Goal: Obtain resource: Download file/media

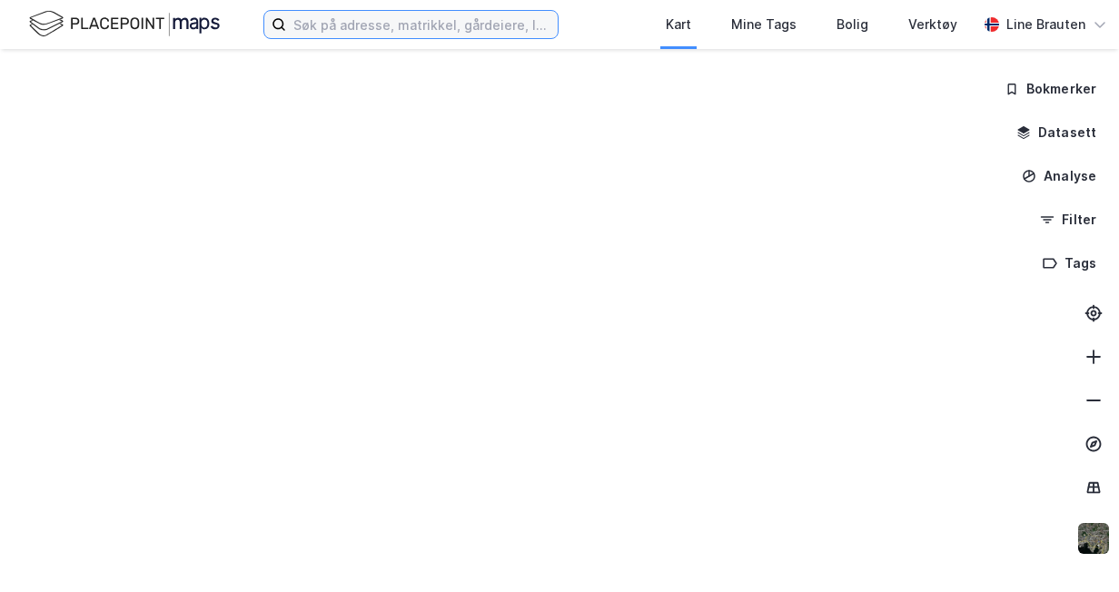
click at [314, 30] on input at bounding box center [422, 24] width 272 height 27
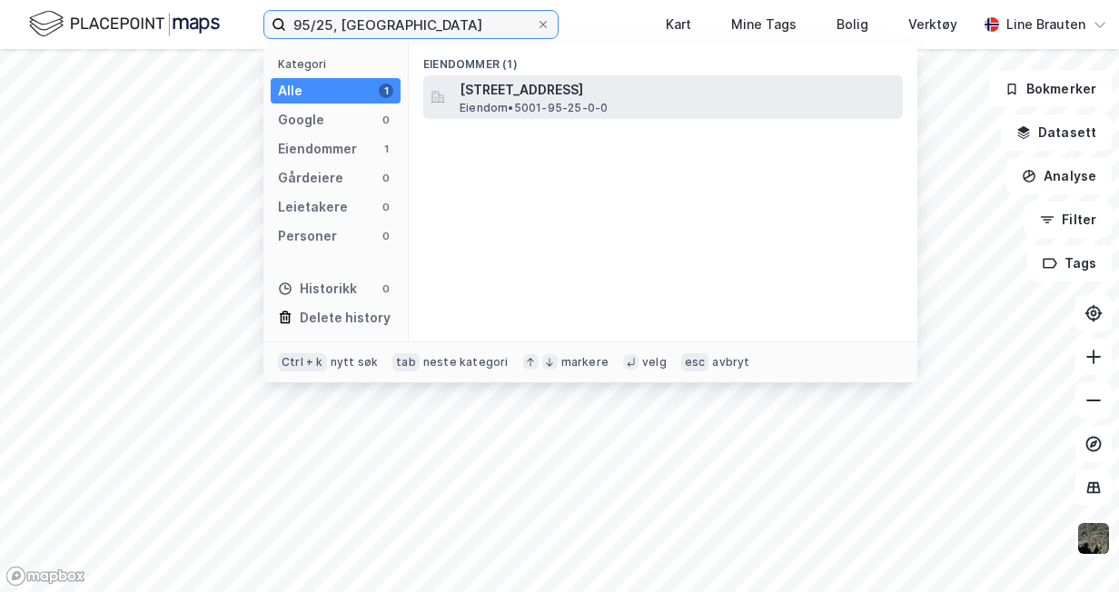
type input "95/25, [GEOGRAPHIC_DATA]"
click at [578, 103] on span "Eiendom • 5001-95-25-0-0" at bounding box center [534, 108] width 148 height 15
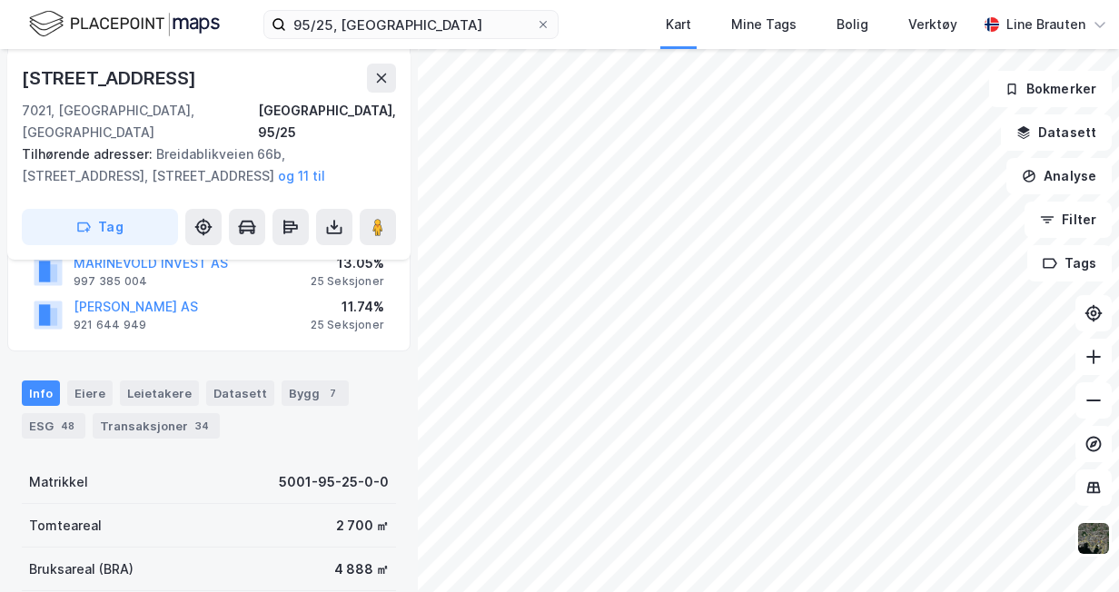
scroll to position [363, 0]
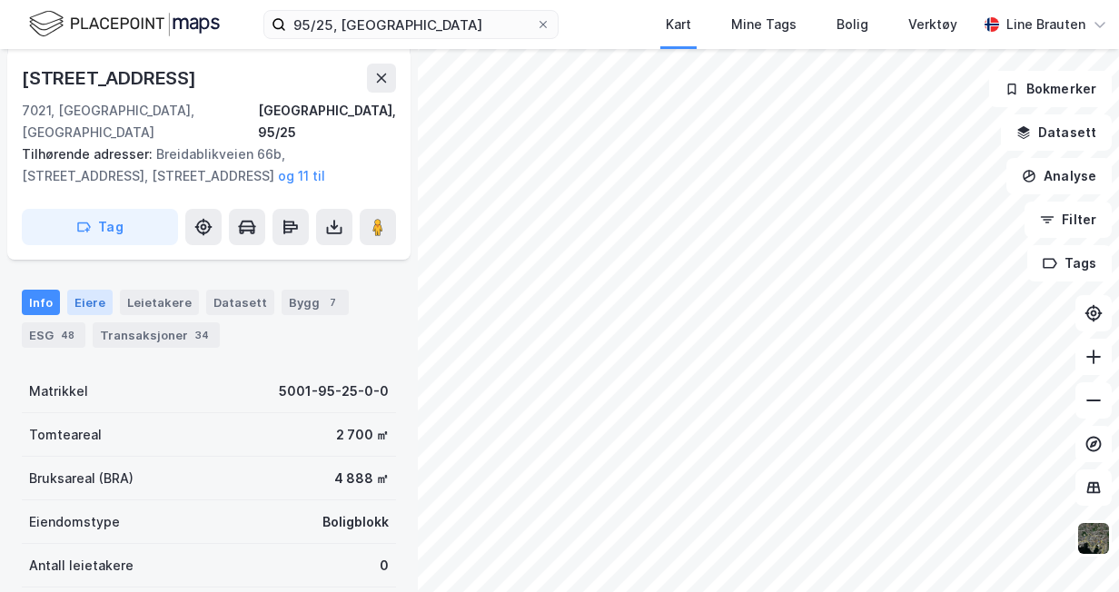
click at [94, 290] on div "Eiere" at bounding box center [89, 302] width 45 height 25
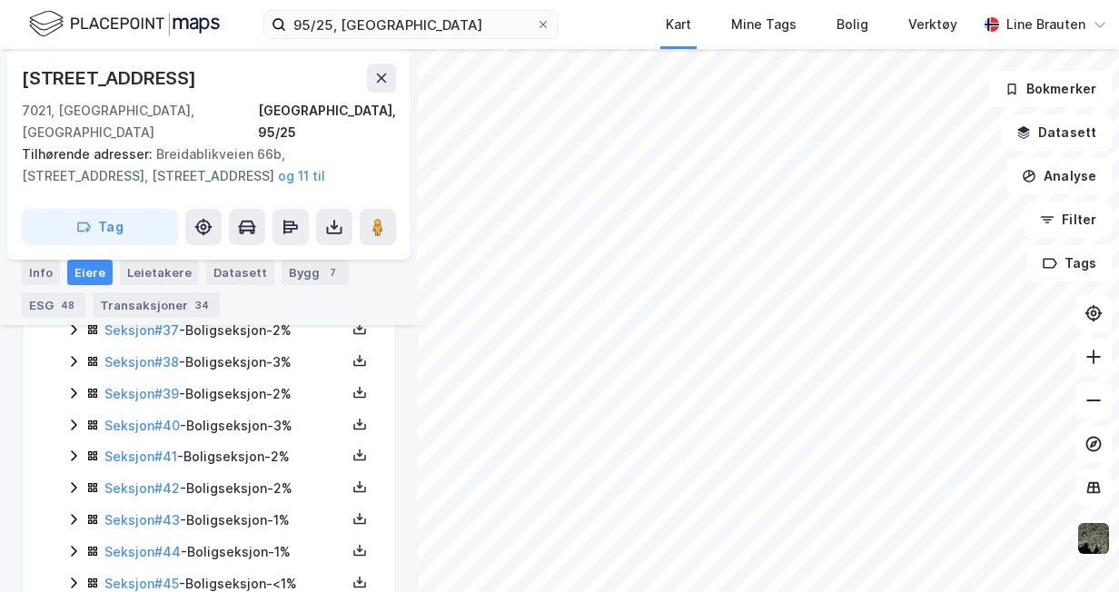
scroll to position [1725, 0]
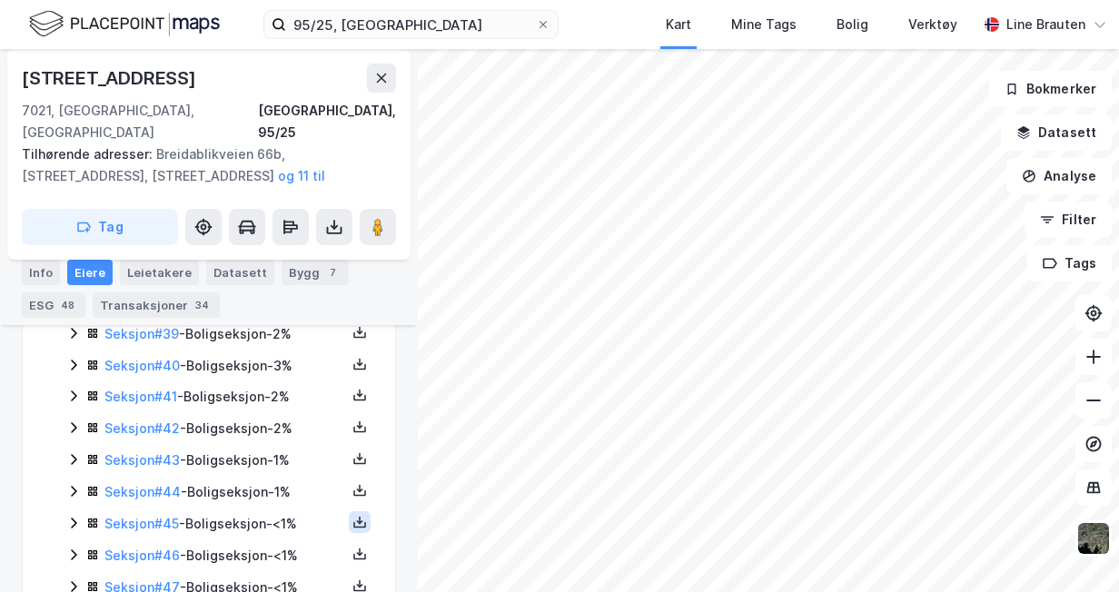
click at [352, 515] on icon at bounding box center [359, 522] width 15 height 15
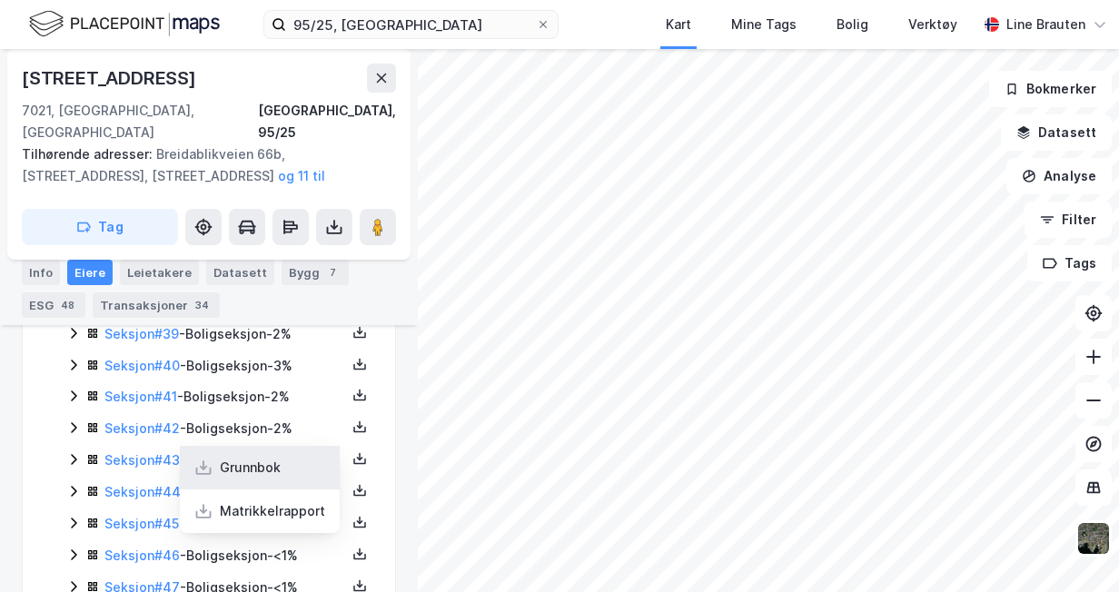
click at [267, 457] on div "Grunnbok" at bounding box center [250, 468] width 61 height 22
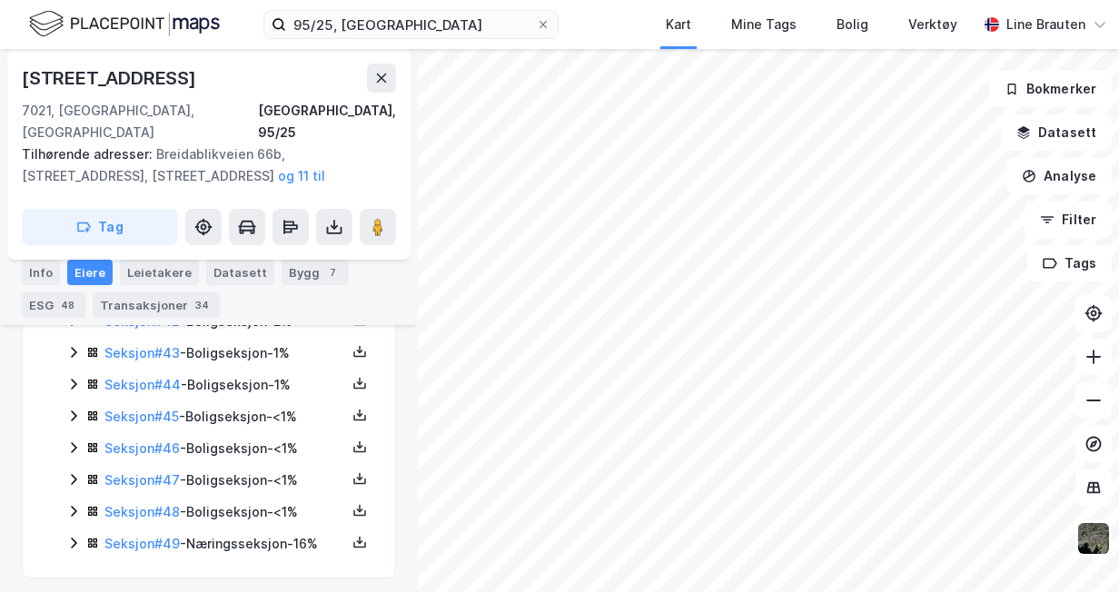
scroll to position [1833, 0]
click at [359, 505] on icon at bounding box center [360, 509] width 2 height 8
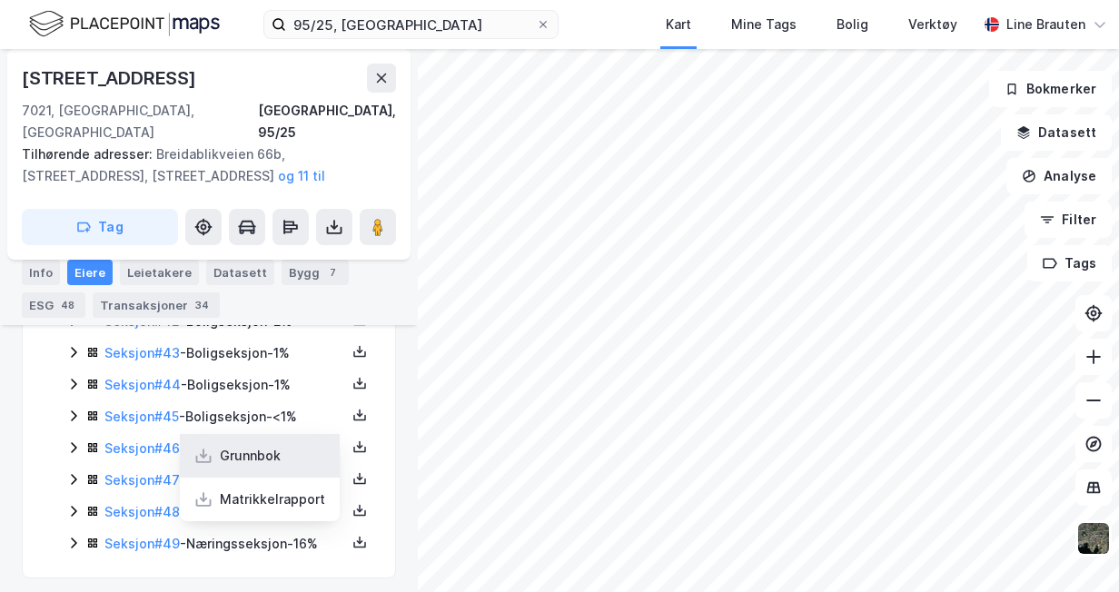
click at [285, 453] on div "Grunnbok" at bounding box center [260, 456] width 160 height 44
